Goal: Check status

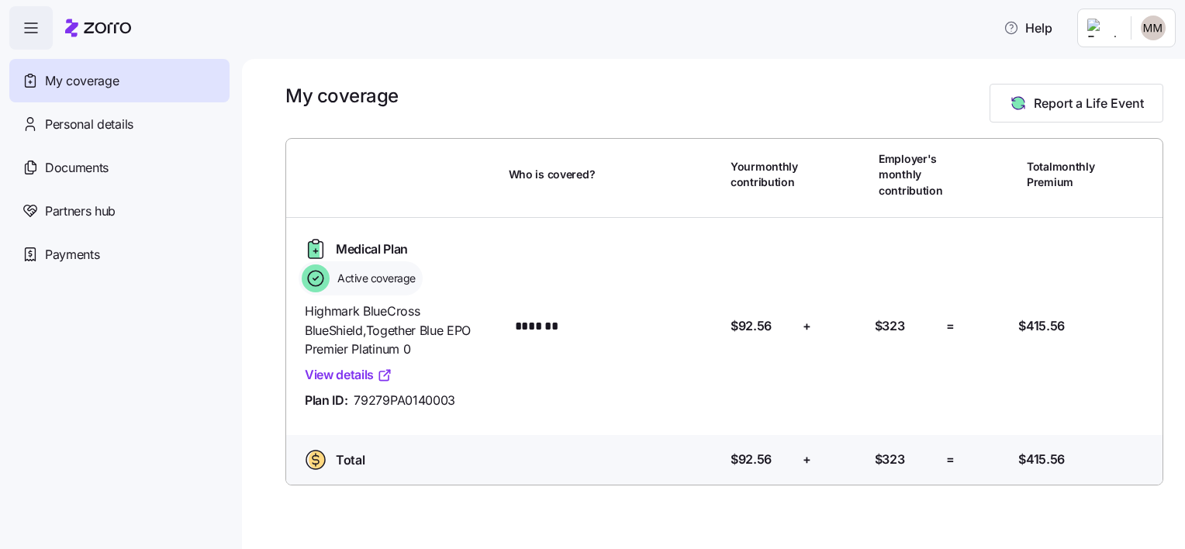
click at [176, 502] on nav "My coverage Personal details Documents Partners hub Payments" at bounding box center [121, 299] width 242 height 499
click at [88, 130] on span "Personal details" at bounding box center [89, 124] width 88 height 19
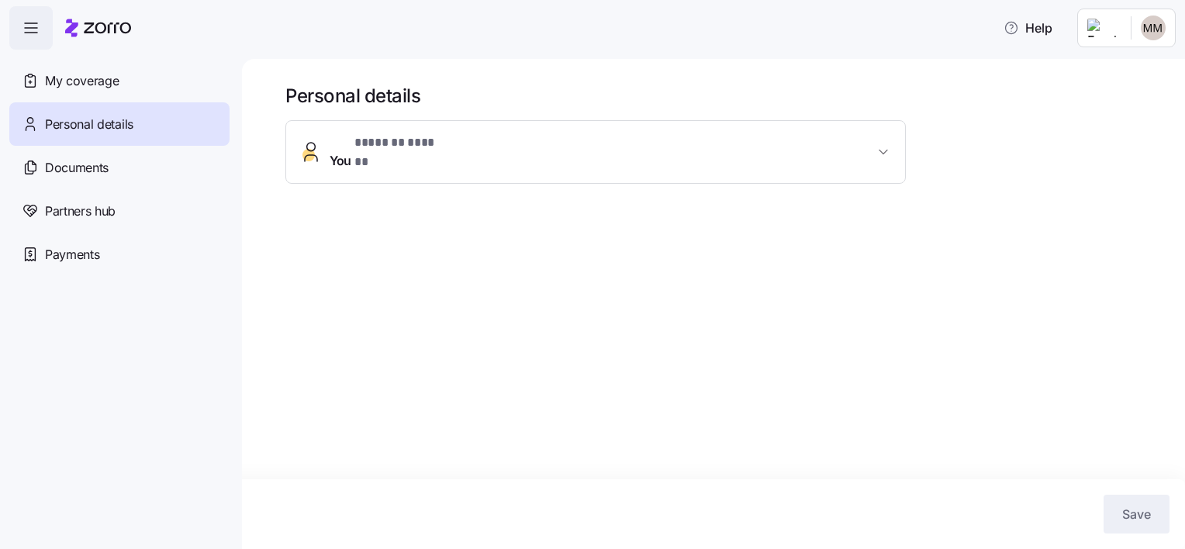
click at [19, 43] on span "button" at bounding box center [31, 28] width 42 height 42
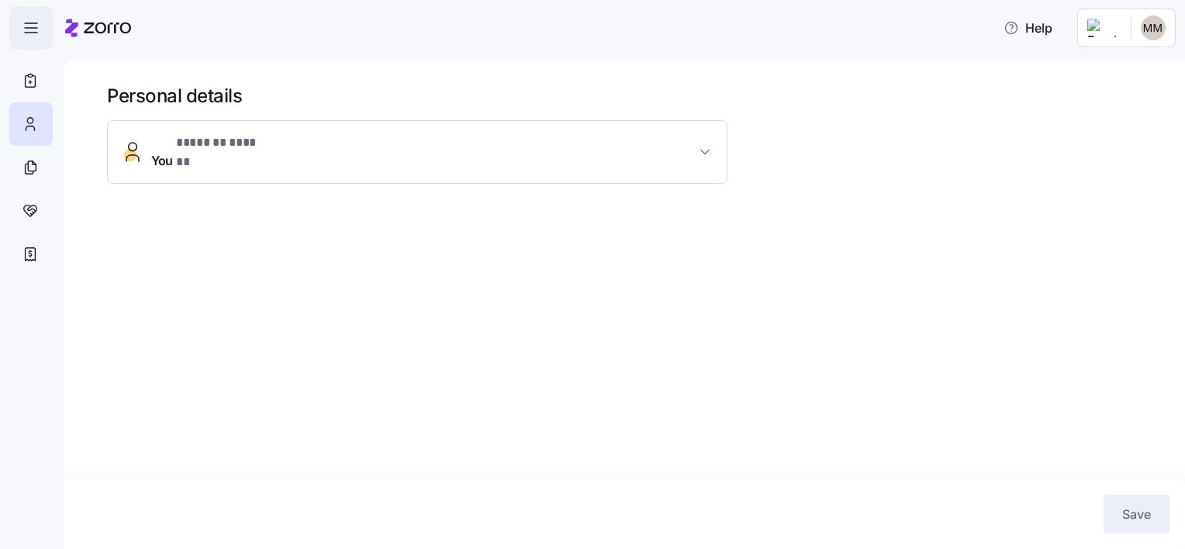
click at [23, 40] on span "button" at bounding box center [31, 28] width 42 height 42
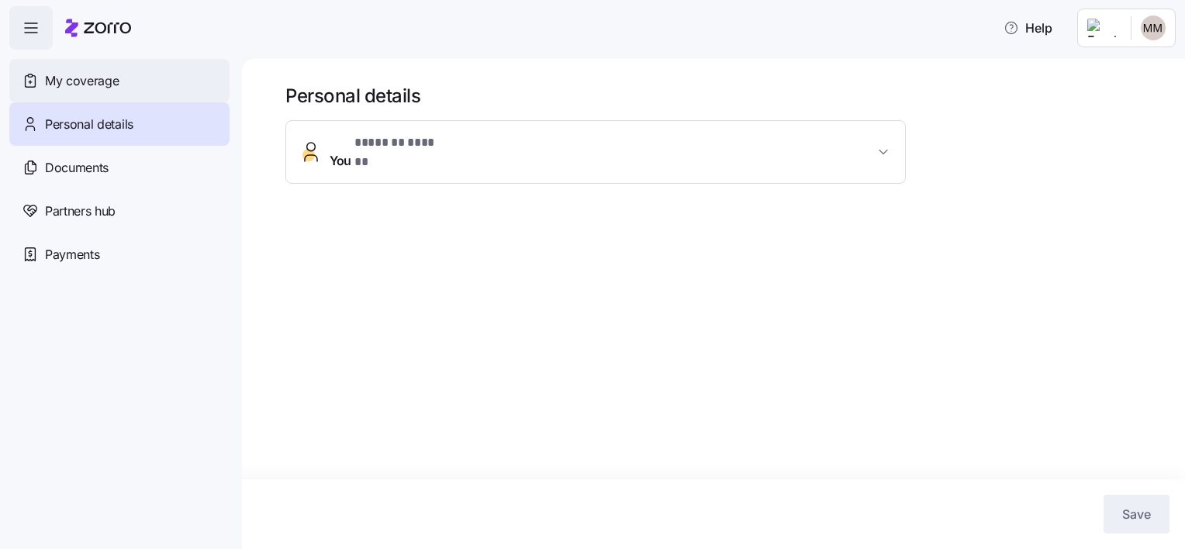
click at [98, 76] on span "My coverage" at bounding box center [82, 80] width 74 height 19
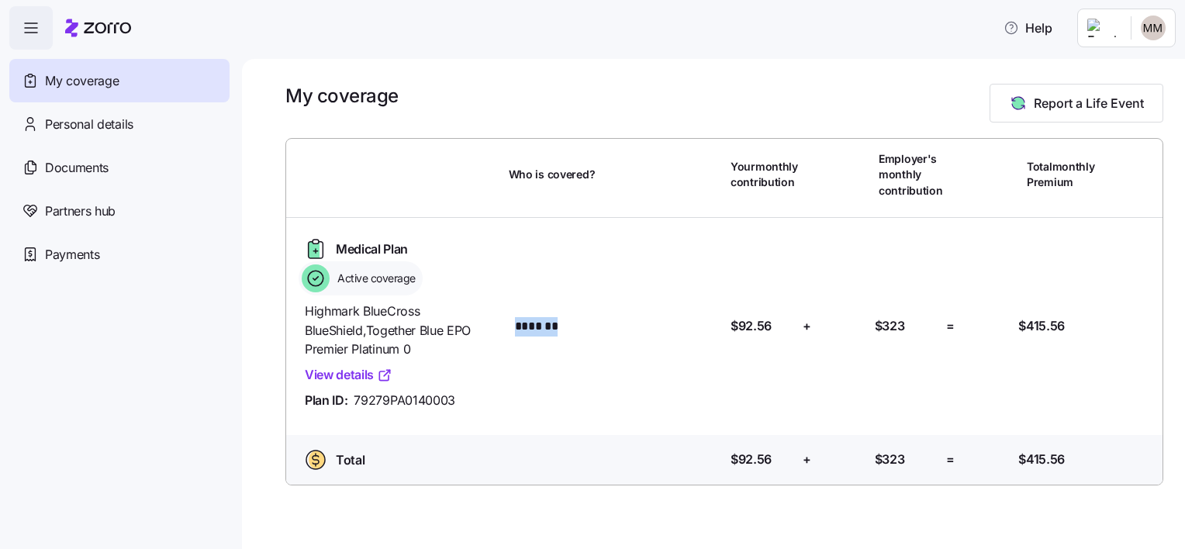
drag, startPoint x: 515, startPoint y: 329, endPoint x: 626, endPoint y: 331, distance: 111.7
click at [626, 331] on div "Who is covered? *******" at bounding box center [617, 326] width 204 height 21
drag, startPoint x: 626, startPoint y: 331, endPoint x: 661, endPoint y: 432, distance: 106.7
click at [661, 432] on div "Medical Plan Active coverage Highmark BlueCross BlueShield , Together Blue EPO …" at bounding box center [724, 326] width 888 height 217
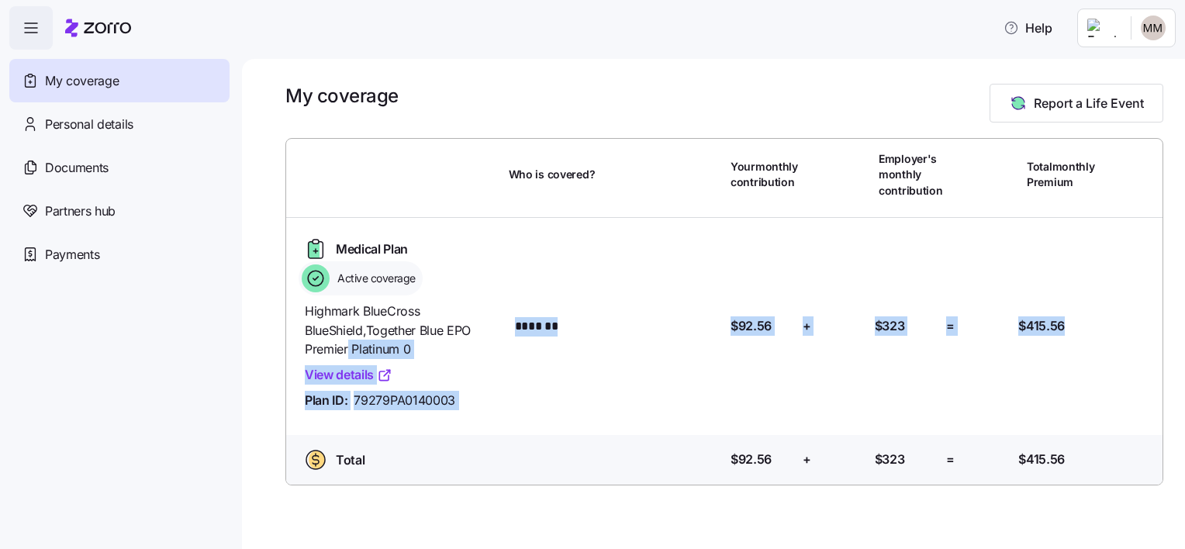
drag, startPoint x: 1065, startPoint y: 324, endPoint x: 502, endPoint y: 323, distance: 562.8
click at [502, 323] on div "Medical Plan Active coverage Highmark BlueCross BlueShield , Together Blue EPO …" at bounding box center [724, 326] width 864 height 192
click at [594, 426] on div "Medical Plan Active coverage Highmark BlueCross BlueShield , Together Blue EPO …" at bounding box center [724, 326] width 888 height 217
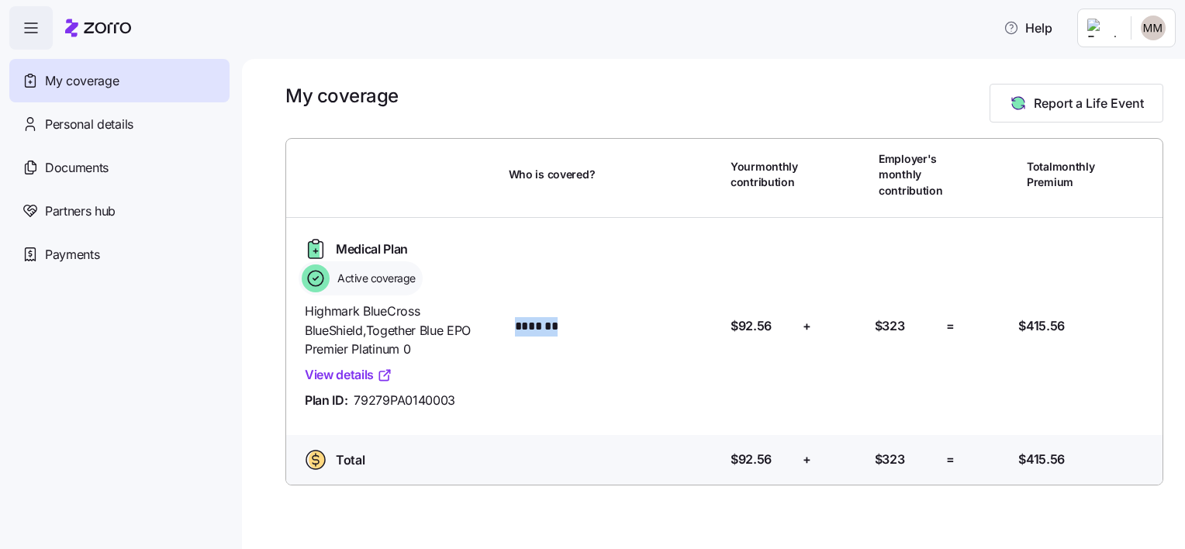
drag, startPoint x: 518, startPoint y: 327, endPoint x: 574, endPoint y: 327, distance: 56.6
click at [574, 327] on div "Who is covered? *******" at bounding box center [617, 326] width 204 height 21
drag, startPoint x: 574, startPoint y: 327, endPoint x: 641, endPoint y: 404, distance: 101.7
click at [641, 404] on div "Medical Plan Active coverage Highmark BlueCross BlueShield , Together Blue EPO …" at bounding box center [724, 326] width 864 height 192
click at [614, 340] on div "Who is covered? *******" at bounding box center [617, 325] width 216 height 33
